Goal: Task Accomplishment & Management: Use online tool/utility

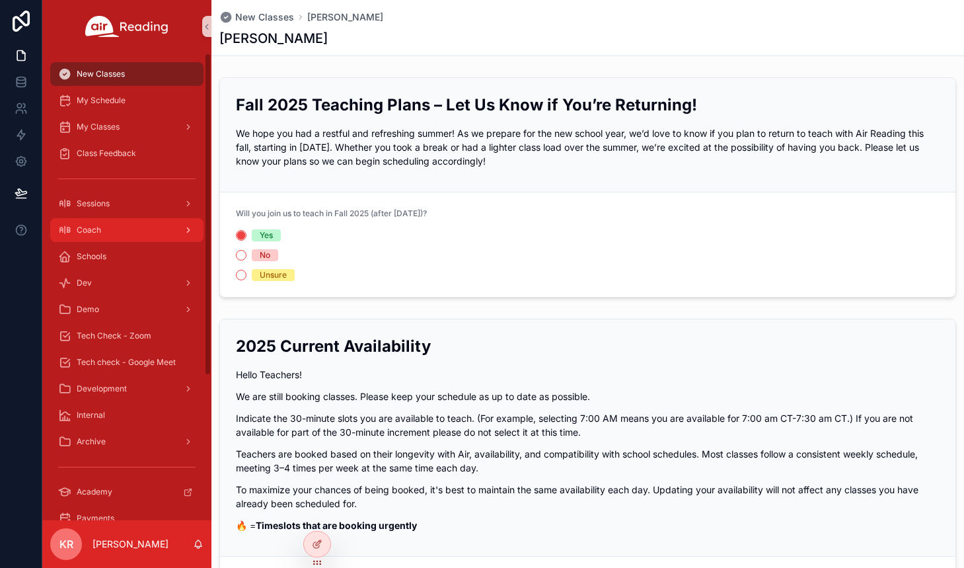
click at [102, 241] on link "Coach" at bounding box center [126, 230] width 153 height 24
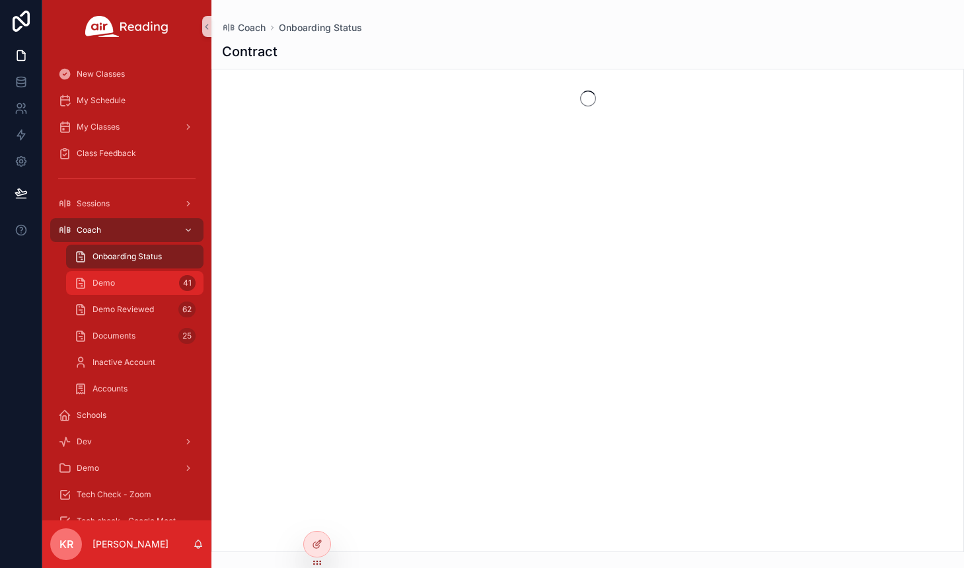
click at [126, 282] on div "Demo 41" at bounding box center [135, 282] width 122 height 21
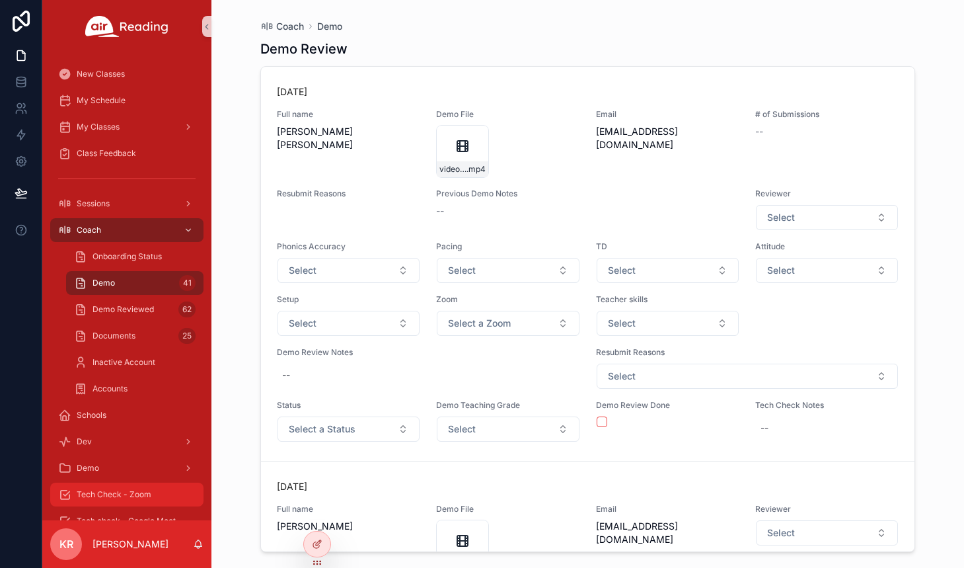
click at [110, 490] on span "Tech Check - Zoom" at bounding box center [114, 494] width 75 height 11
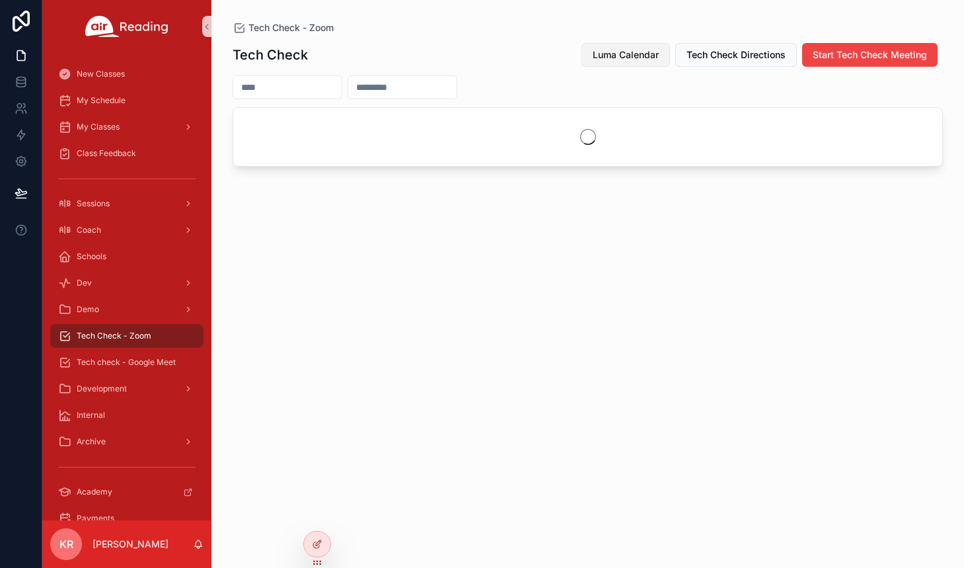
click at [639, 56] on span "Luma Calendar" at bounding box center [626, 54] width 66 height 13
